Goal: Navigation & Orientation: Find specific page/section

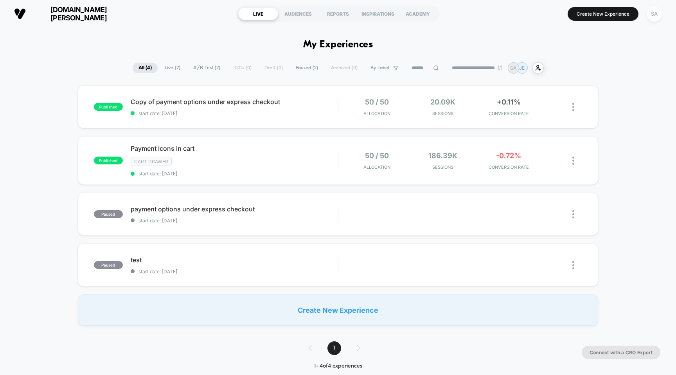
click at [660, 11] on div "SA" at bounding box center [654, 13] width 15 height 15
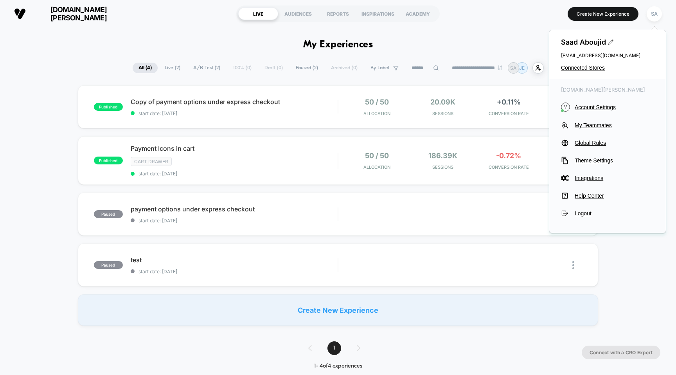
click at [592, 73] on div "[PERSON_NAME] [EMAIL_ADDRESS][DOMAIN_NAME] Connected Stores" at bounding box center [607, 54] width 117 height 49
click at [593, 68] on span "Connected Stores" at bounding box center [607, 68] width 93 height 6
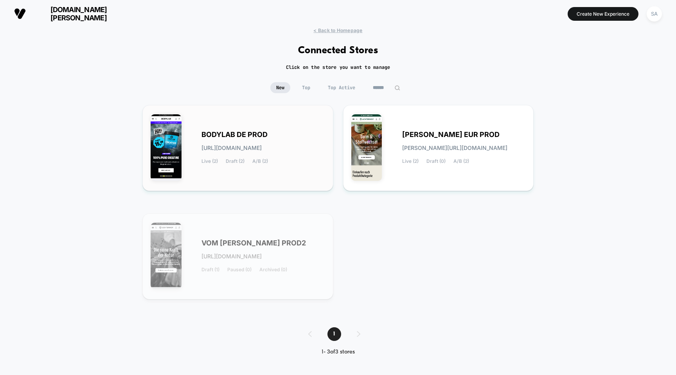
click at [247, 134] on span "BODYLAB DE PROD" at bounding box center [234, 134] width 66 height 5
